Goal: Find specific page/section: Find specific page/section

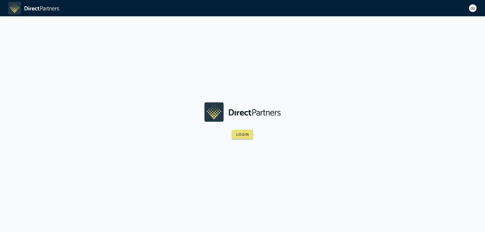
click at [473, 7] on div "dp" at bounding box center [473, 8] width 8 height 8
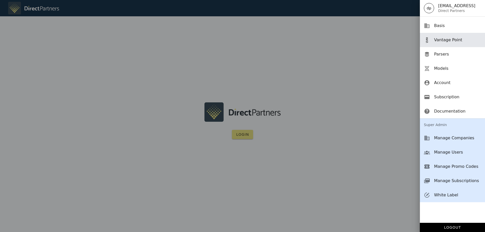
click at [443, 34] on div "Vantage Point" at bounding box center [457, 39] width 47 height 11
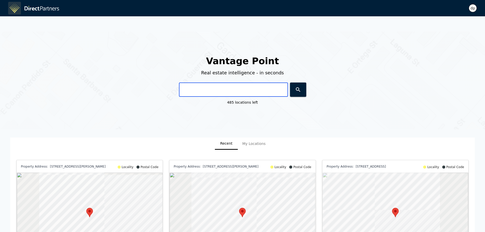
click at [229, 92] on input "text" at bounding box center [233, 89] width 109 height 14
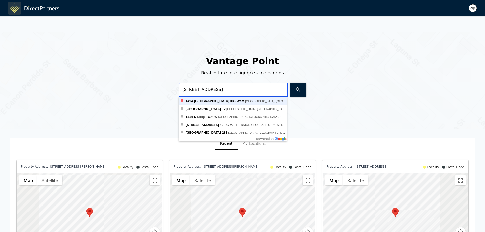
type input "1414 North Loop 336 West, Conroe, TX, USA"
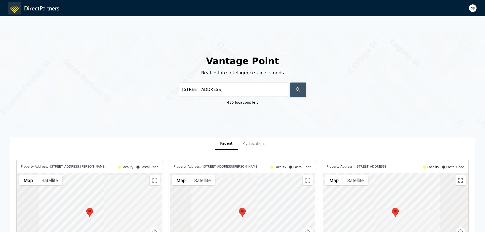
click at [300, 87] on icon "button" at bounding box center [298, 90] width 6 height 6
